Goal: Task Accomplishment & Management: Use online tool/utility

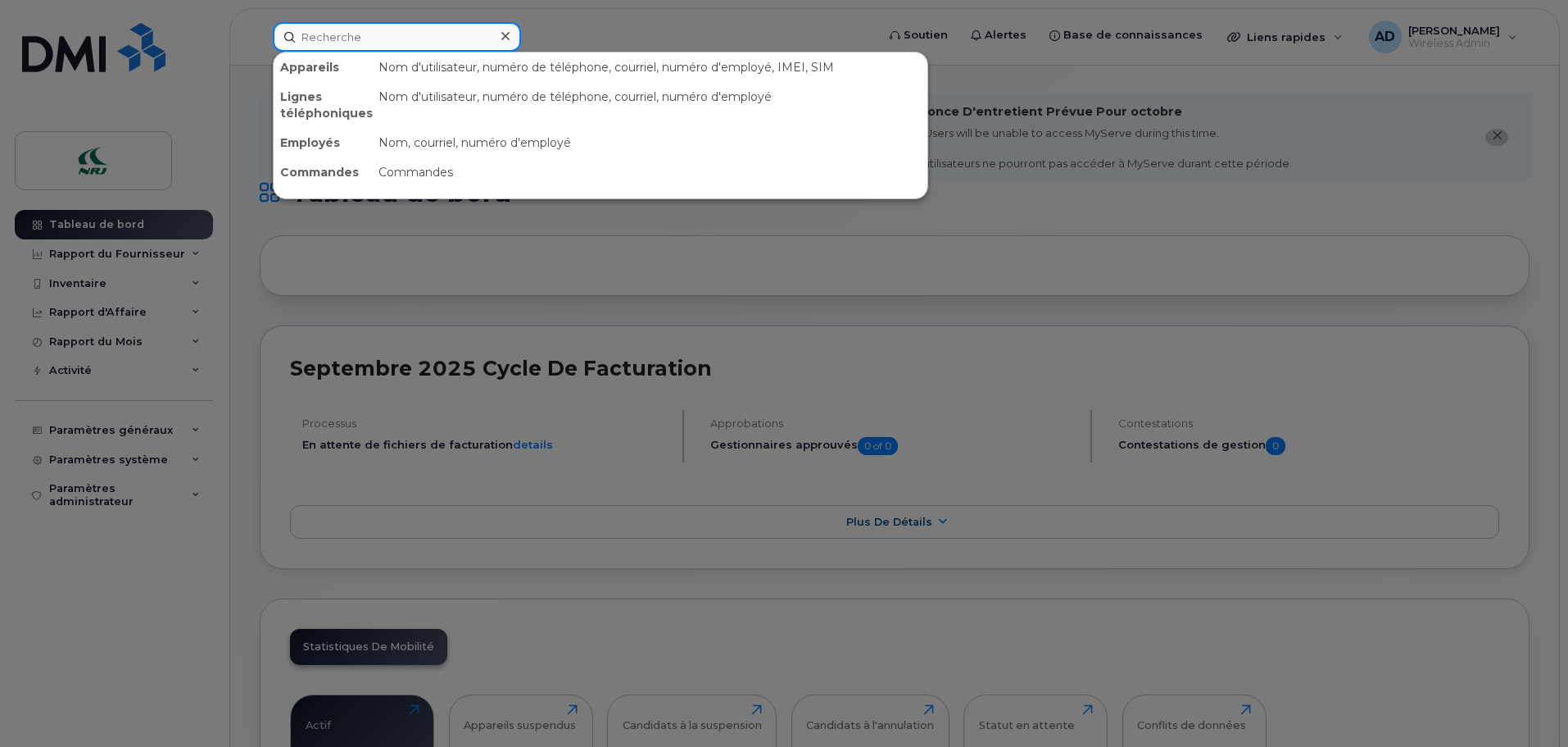
click at [404, 39] on input at bounding box center [396, 37] width 248 height 30
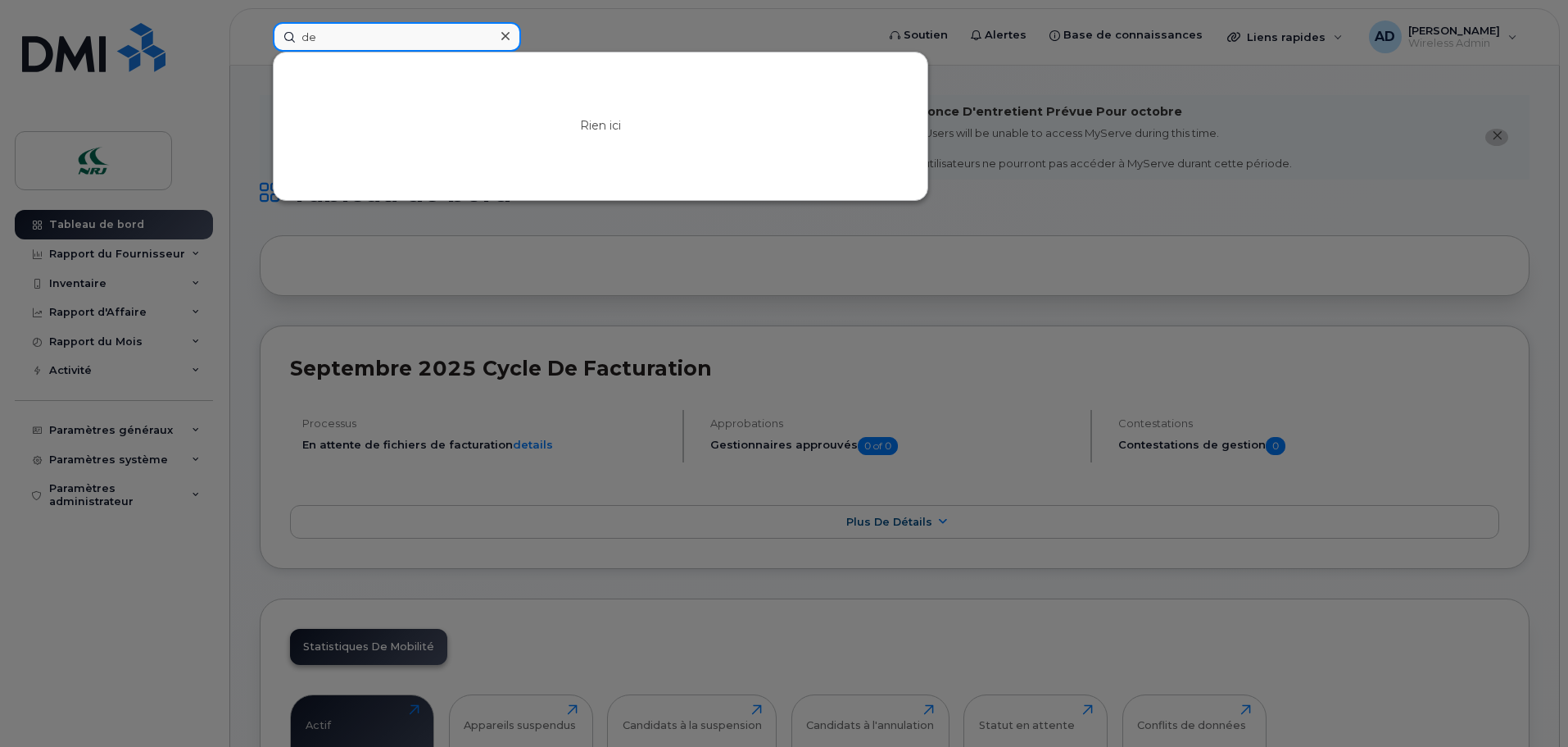
type input "d"
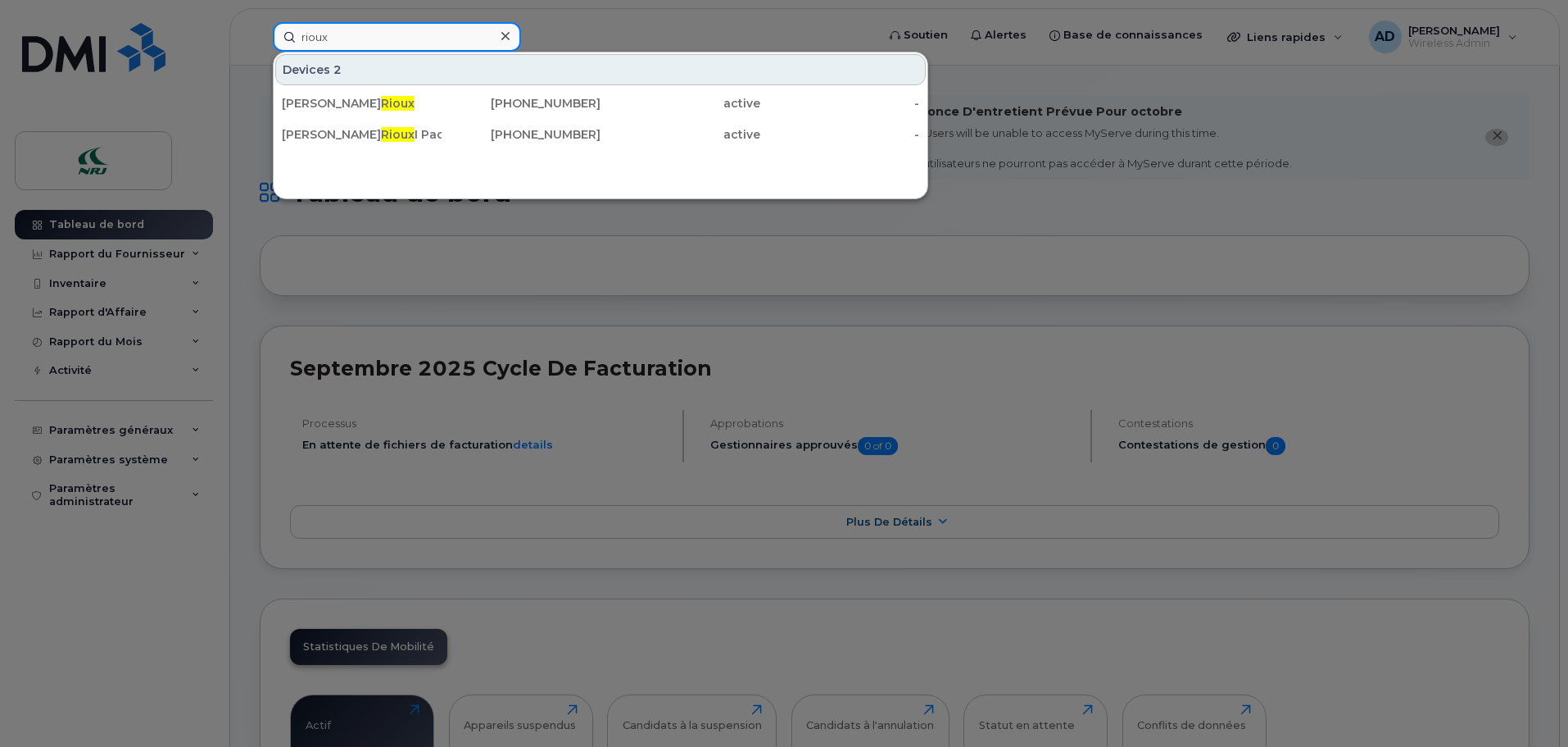
type input "rioux"
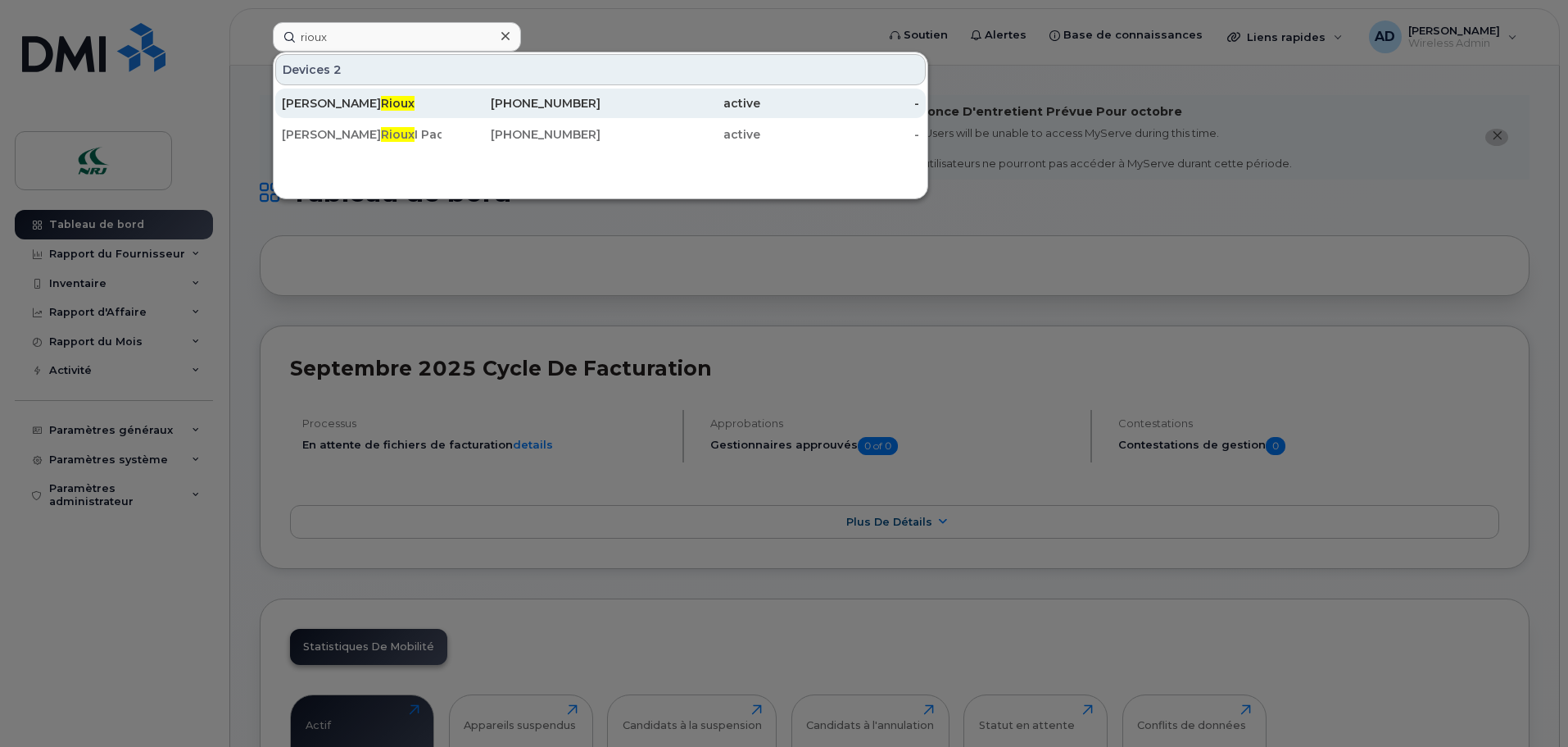
click at [313, 107] on div "Jonathan Rioux" at bounding box center [361, 103] width 160 height 16
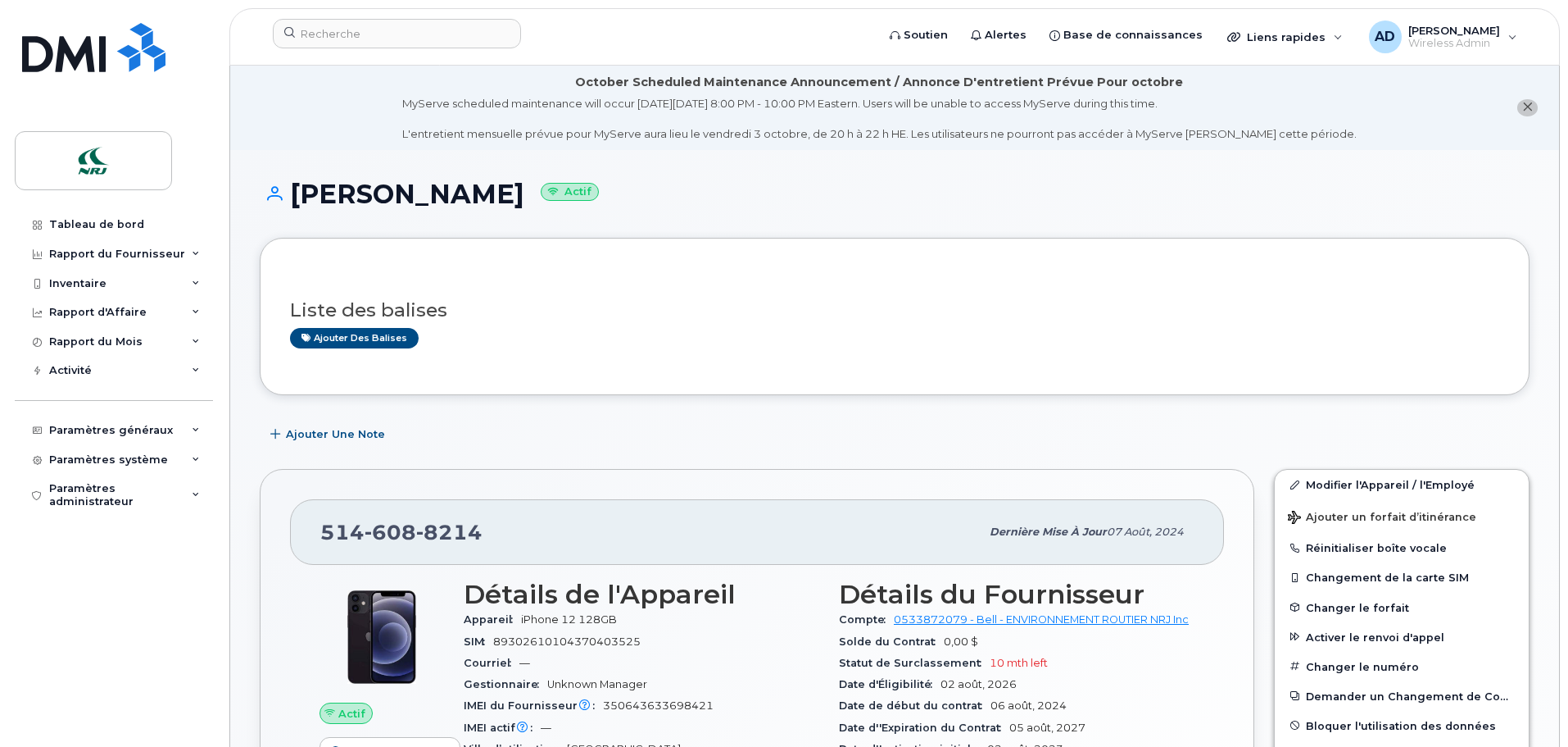
scroll to position [164, 0]
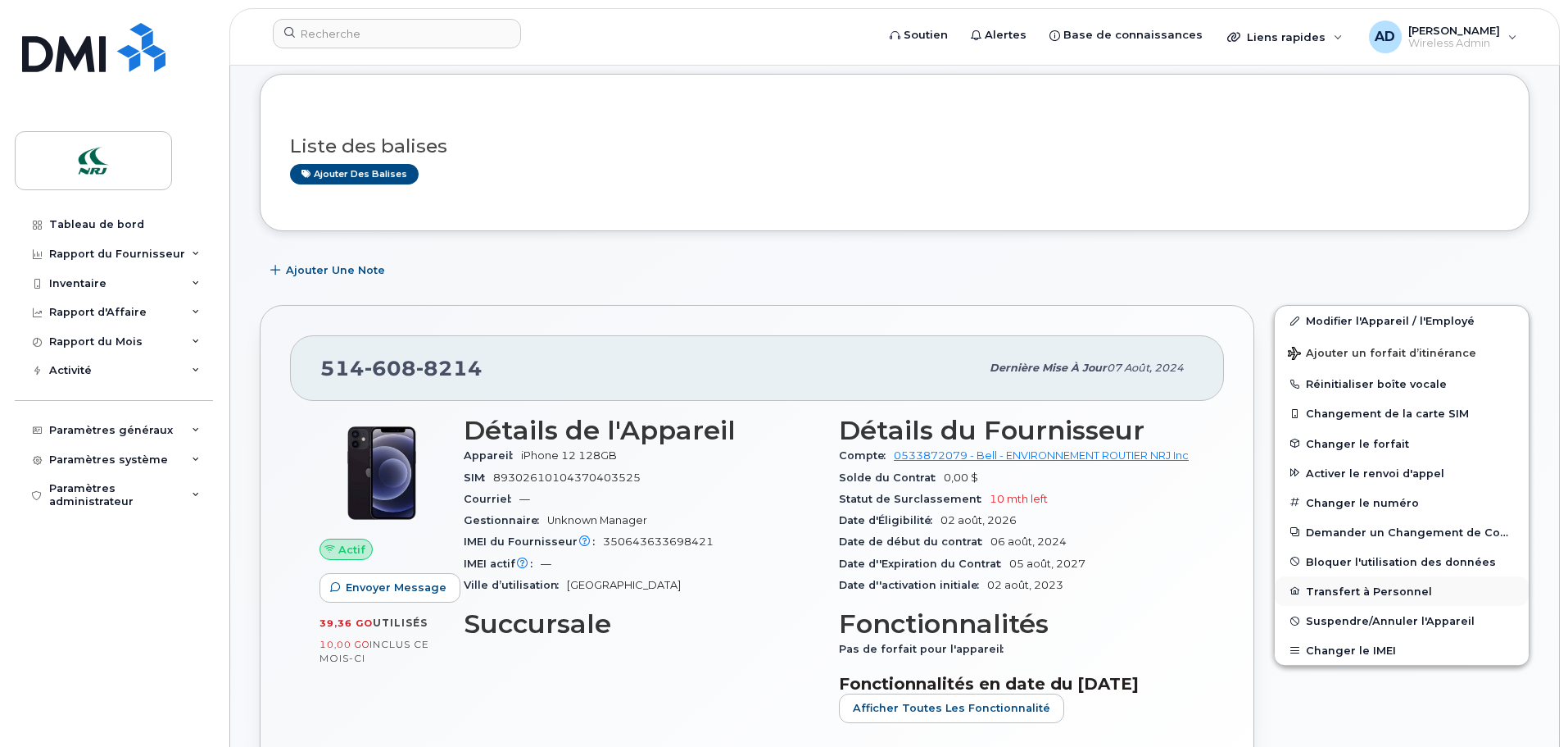
click at [1347, 591] on button "Transfert à Personnel" at bounding box center [1401, 590] width 254 height 30
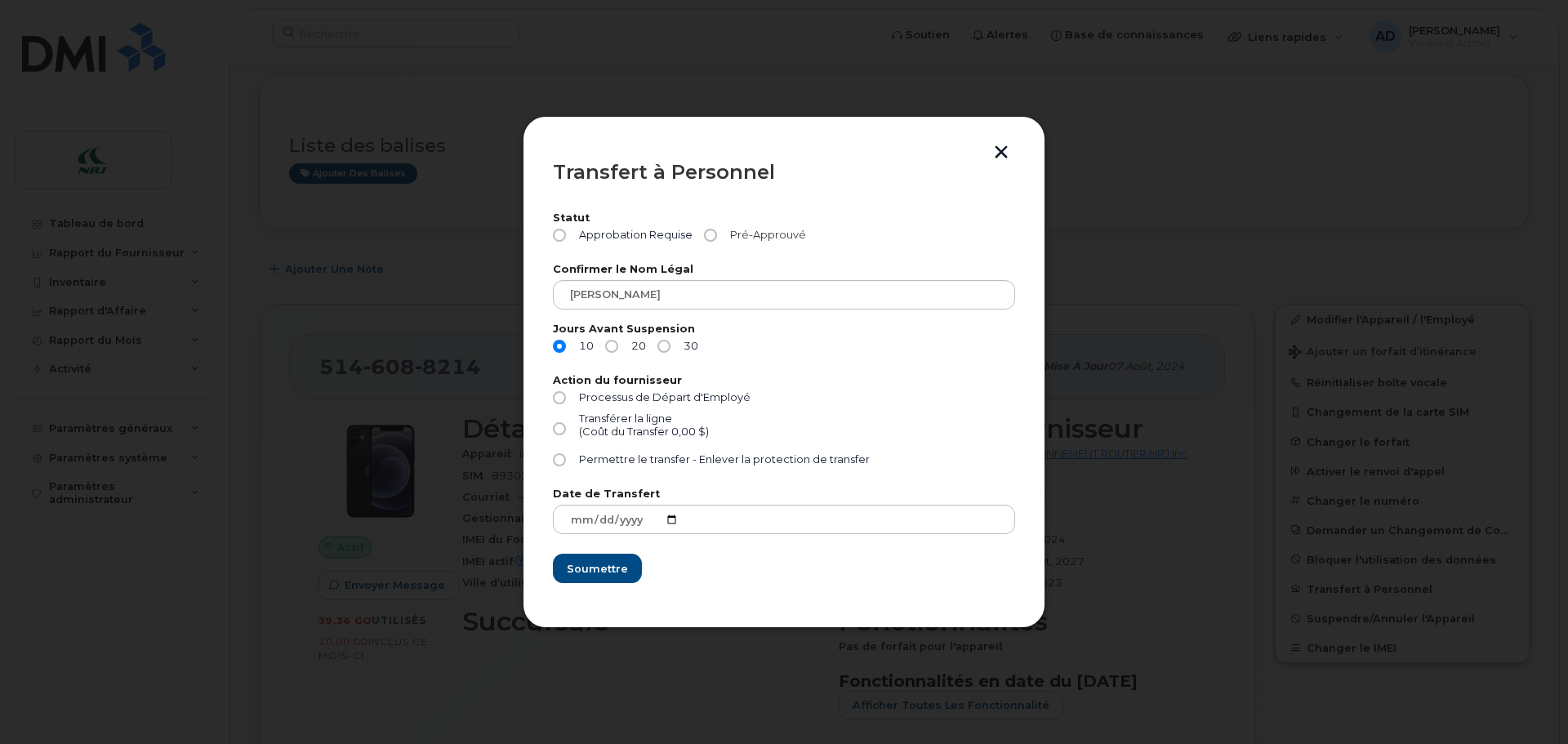
click at [709, 236] on input "Pré-Approuvé" at bounding box center [710, 235] width 13 height 13
radio input "true"
click at [668, 346] on input "30" at bounding box center [664, 346] width 13 height 13
radio input "true"
click at [558, 402] on input "Processus de Départ d'Employé" at bounding box center [559, 397] width 13 height 13
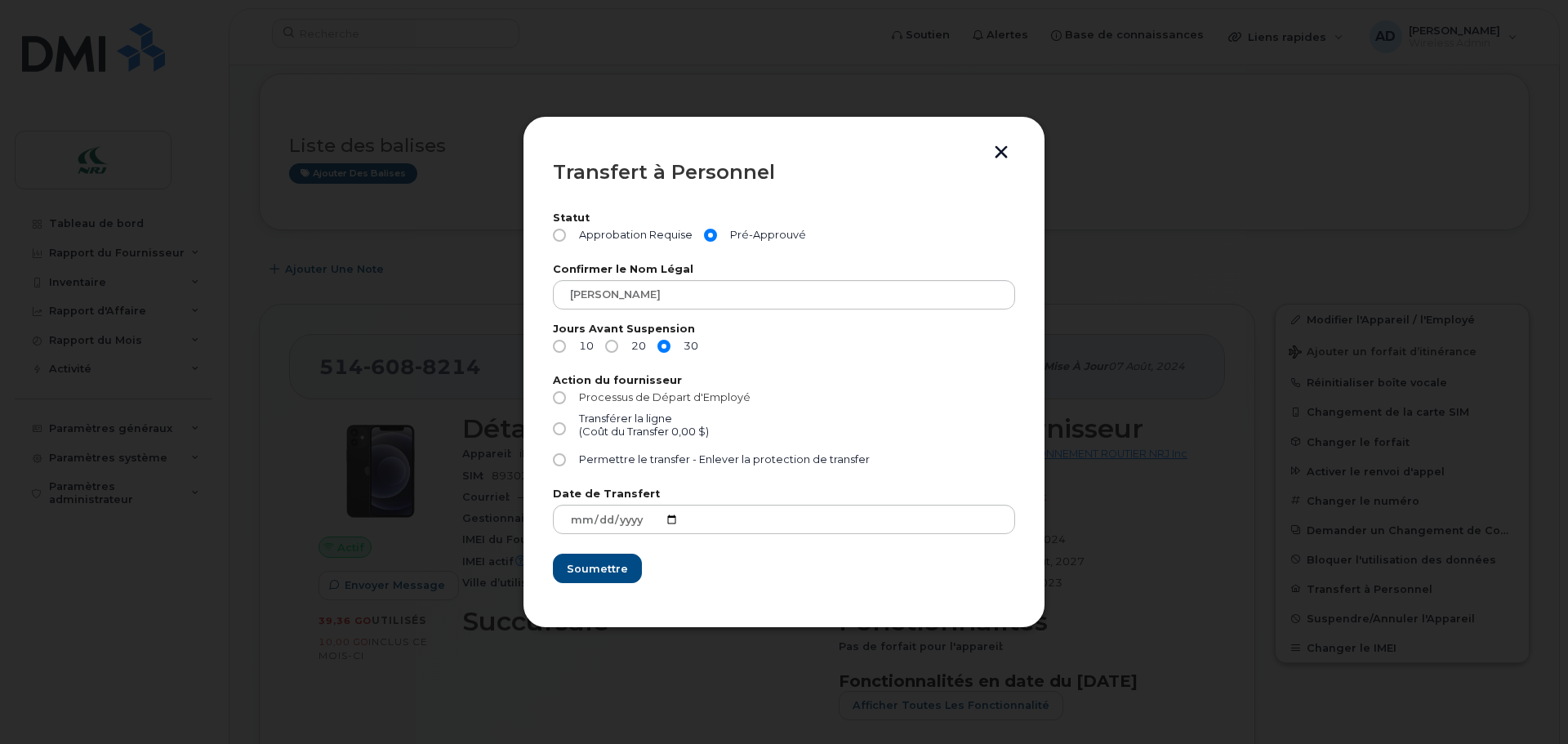
radio input "true"
click at [564, 460] on input "Permettre le transfer - Enlever la protection de transfer" at bounding box center [559, 459] width 13 height 13
radio input "true"
click at [558, 400] on input "Processus de Départ d'Employé" at bounding box center [559, 397] width 13 height 13
radio input "true"
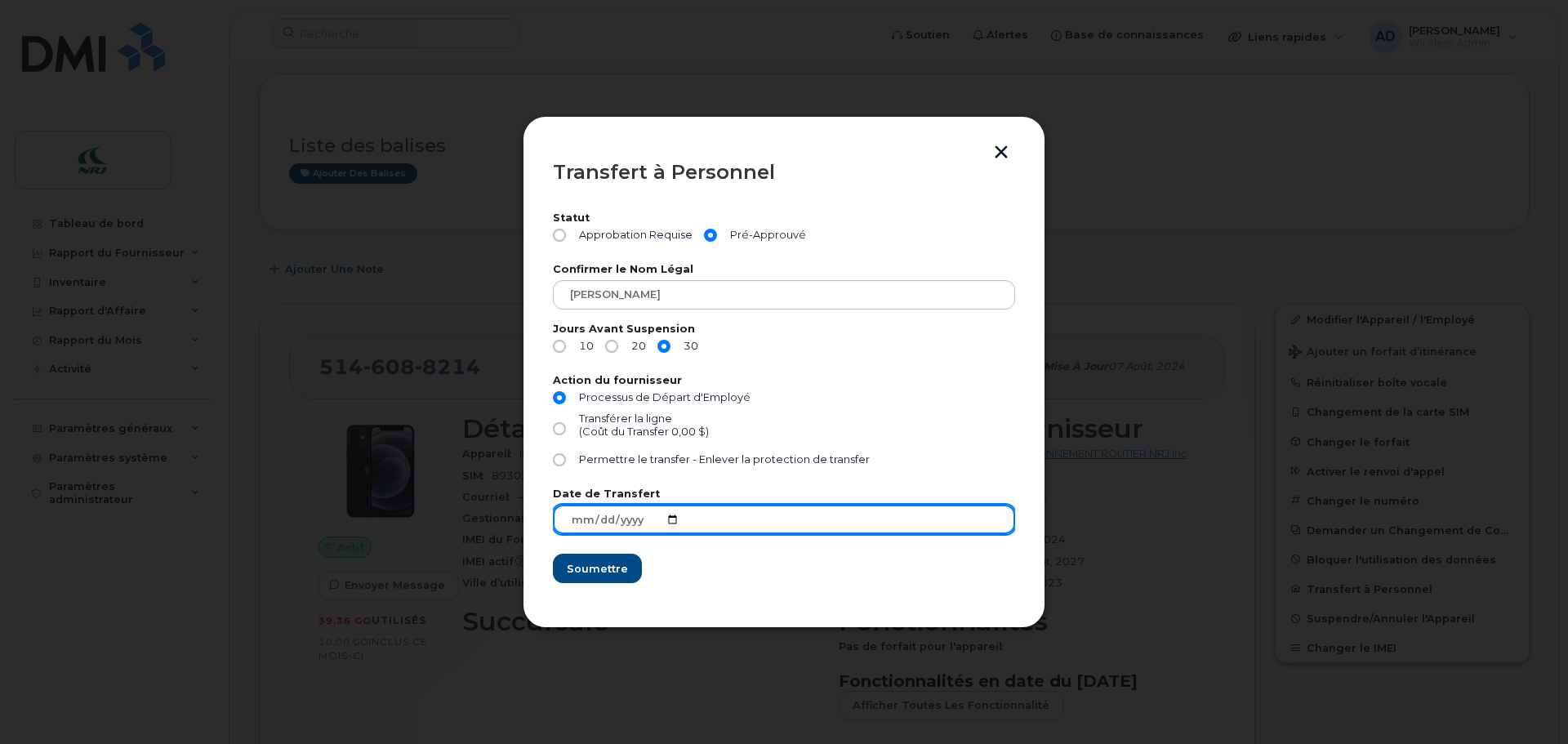
click at [650, 522] on input "[DATE]" at bounding box center [784, 519] width 462 height 29
click at [673, 517] on input "[DATE]" at bounding box center [784, 519] width 462 height 29
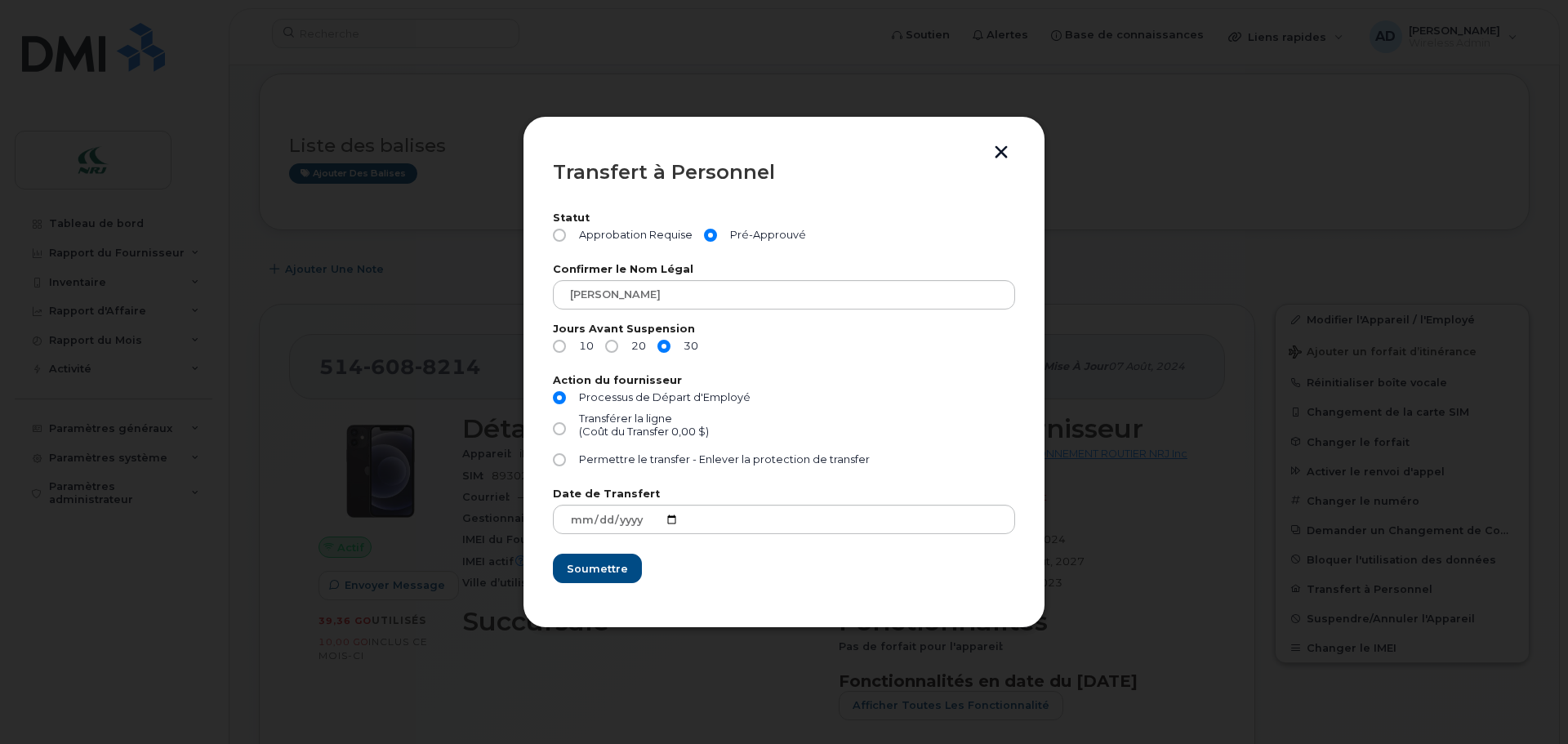
click at [697, 578] on form "Statut Approbation Requise Pré-Approuvé Confirmer le Nom Légal [PERSON_NAME] Jo…" at bounding box center [784, 398] width 462 height 371
click at [588, 565] on span "Soumettre" at bounding box center [596, 568] width 62 height 15
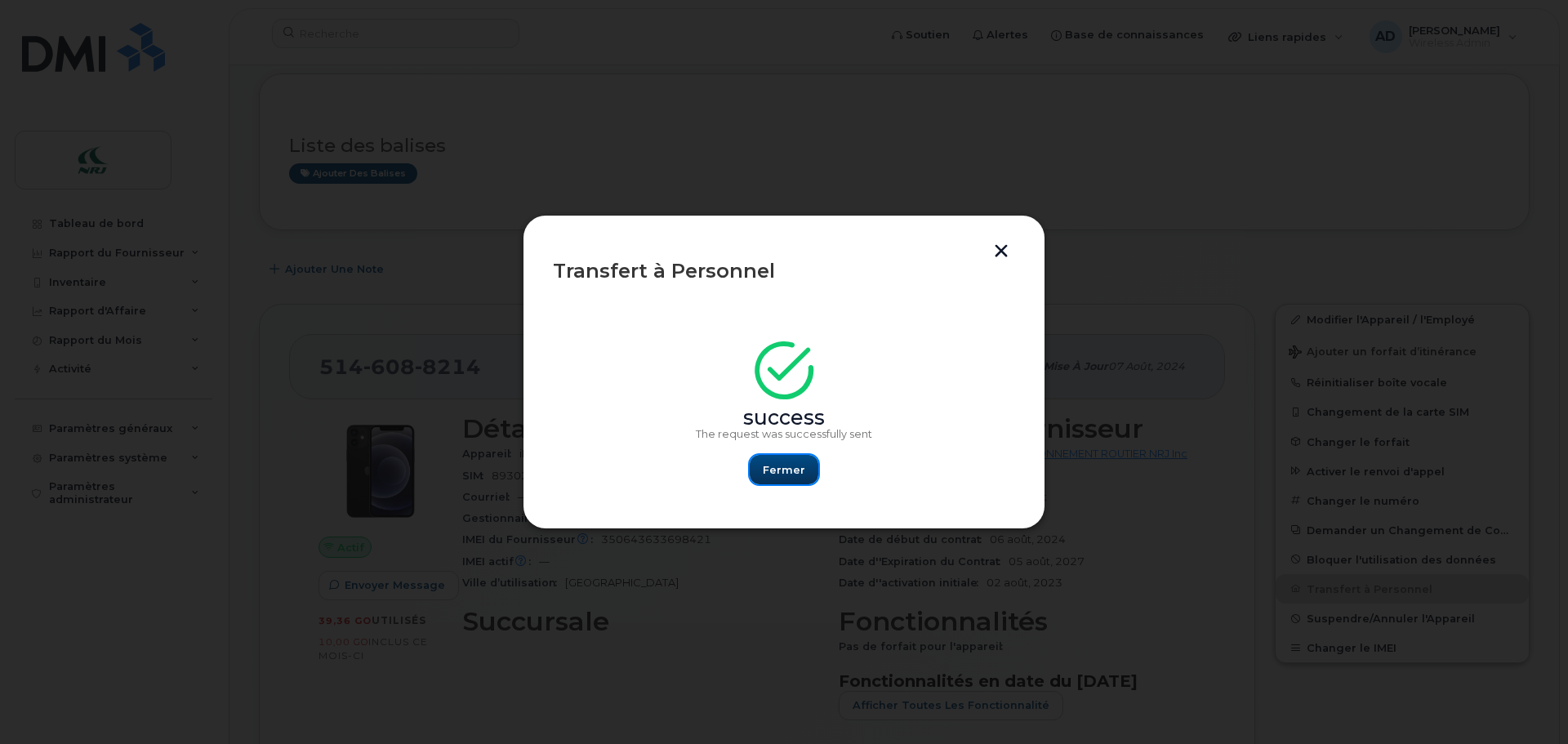
click at [793, 467] on span "Fermer" at bounding box center [784, 469] width 43 height 15
